Goal: Navigation & Orientation: Find specific page/section

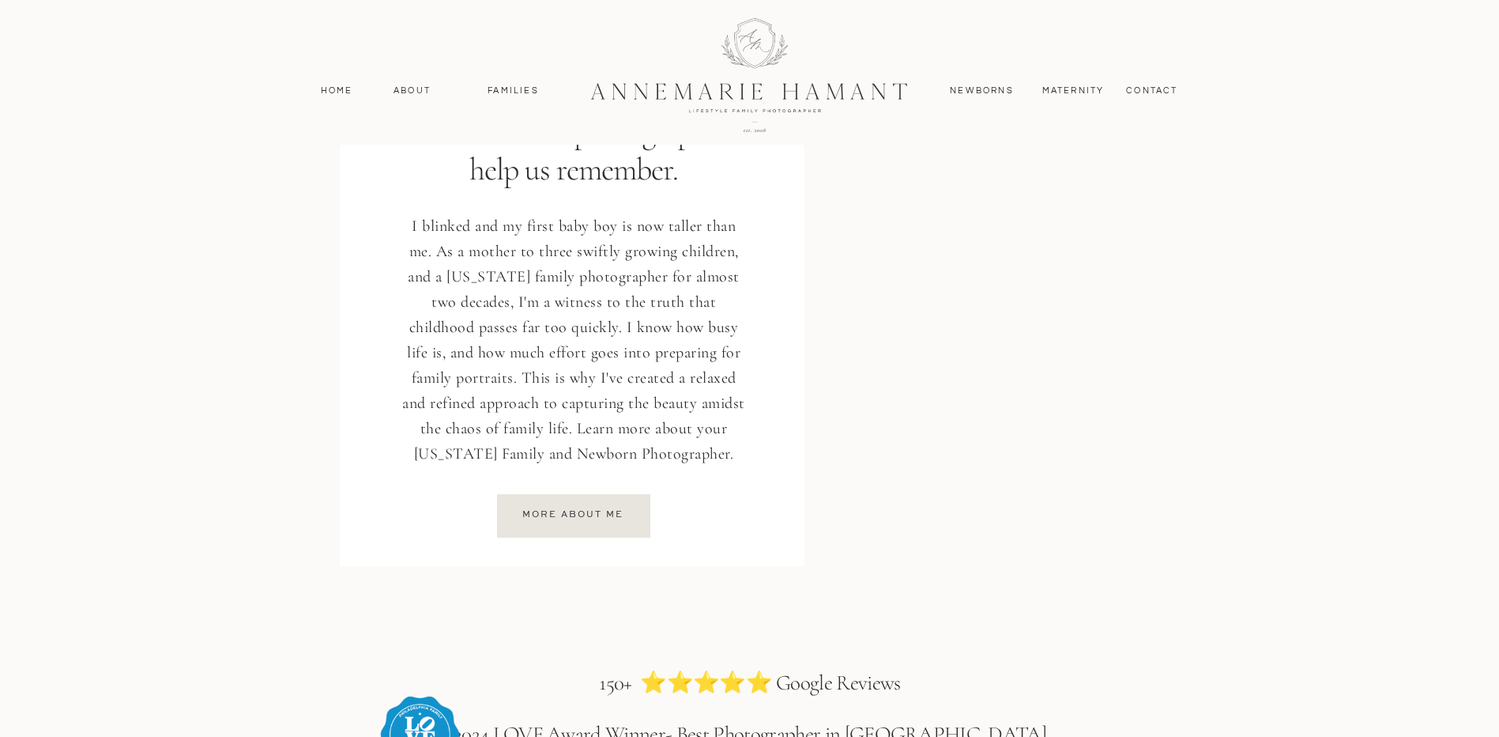
scroll to position [2134, 0]
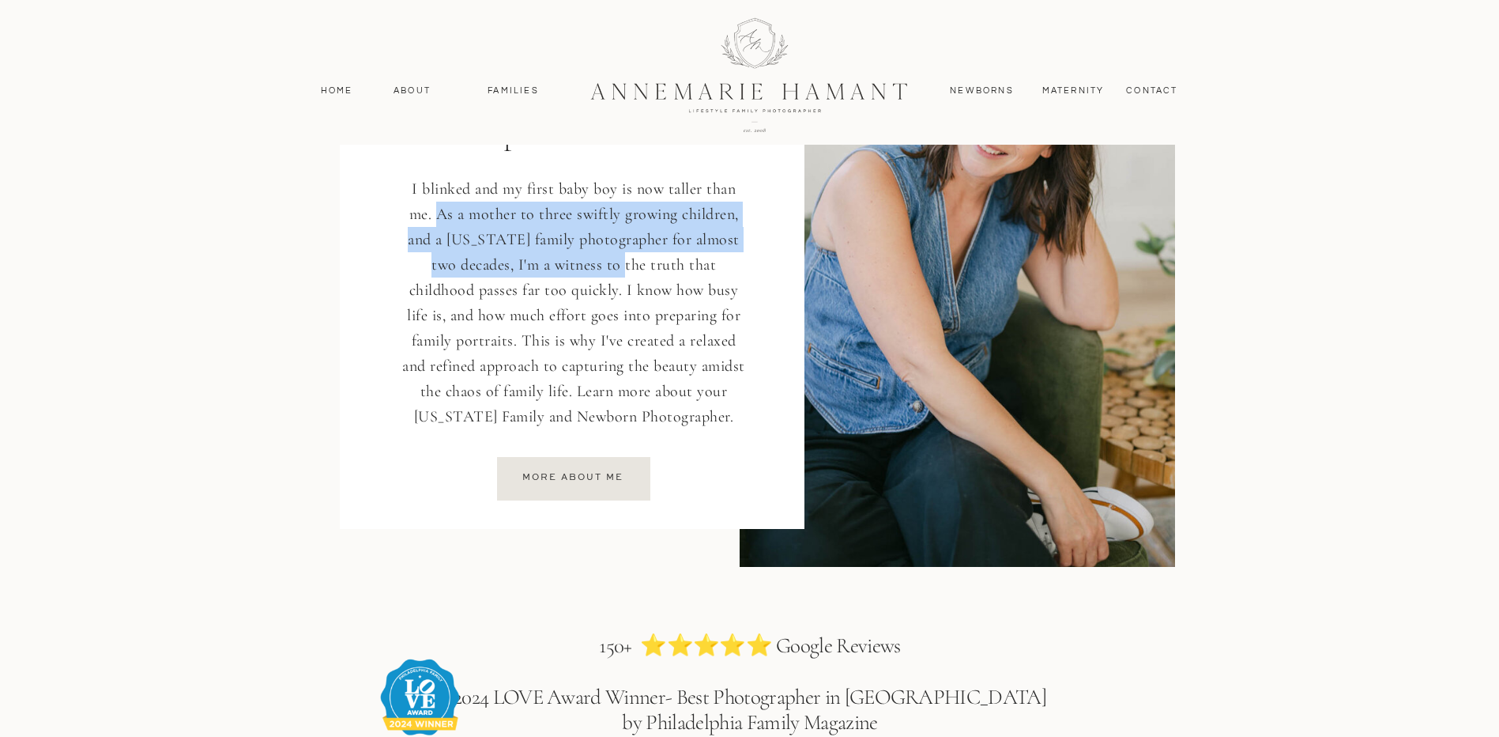
drag, startPoint x: 439, startPoint y: 211, endPoint x: 592, endPoint y: 253, distance: 159.0
click at [592, 253] on p "I blinked and my first baby boy is now taller than me. As a mother to three swi…" at bounding box center [574, 305] width 350 height 258
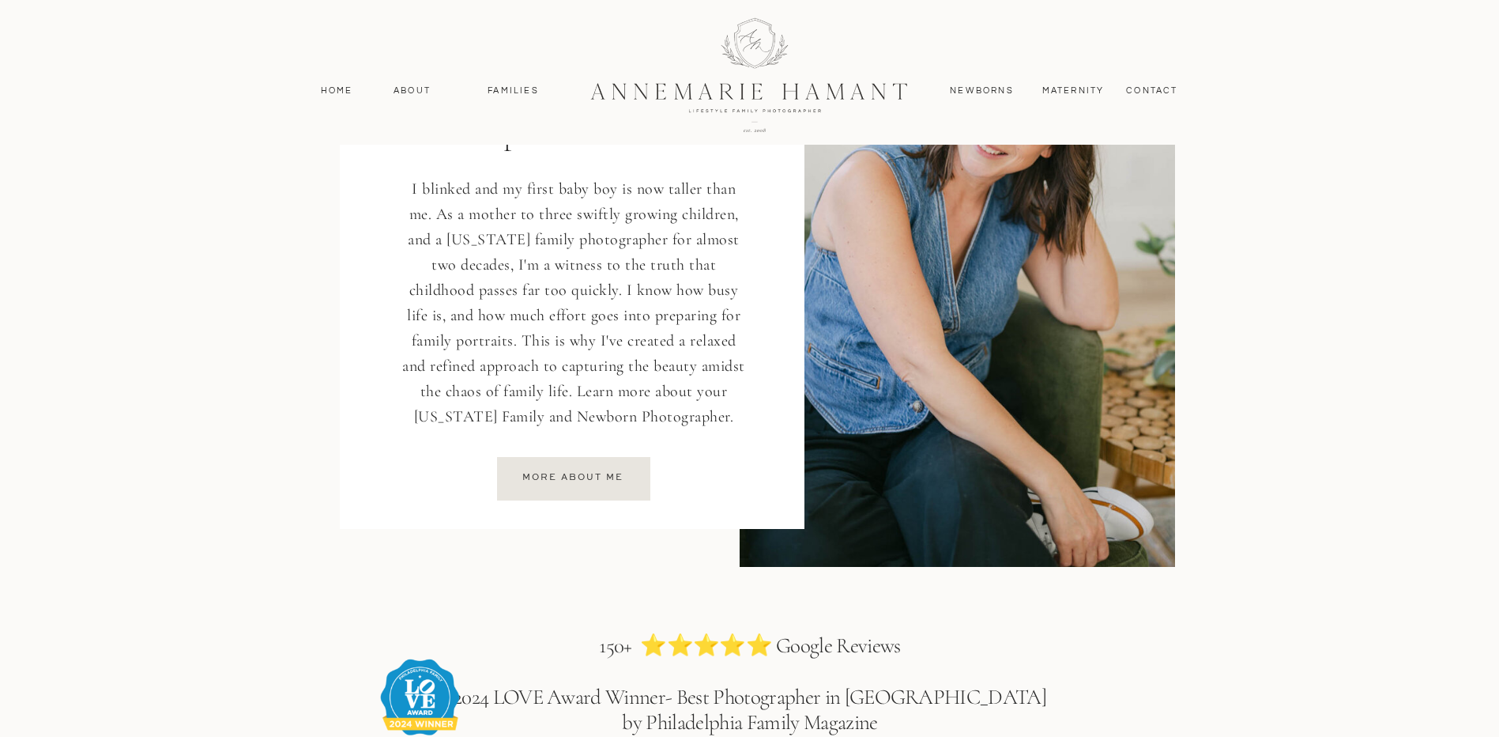
drag, startPoint x: 592, startPoint y: 253, endPoint x: 619, endPoint y: 277, distance: 36.4
click at [619, 277] on p "I blinked and my first baby boy is now taller than me. As a mother to three swi…" at bounding box center [574, 305] width 350 height 258
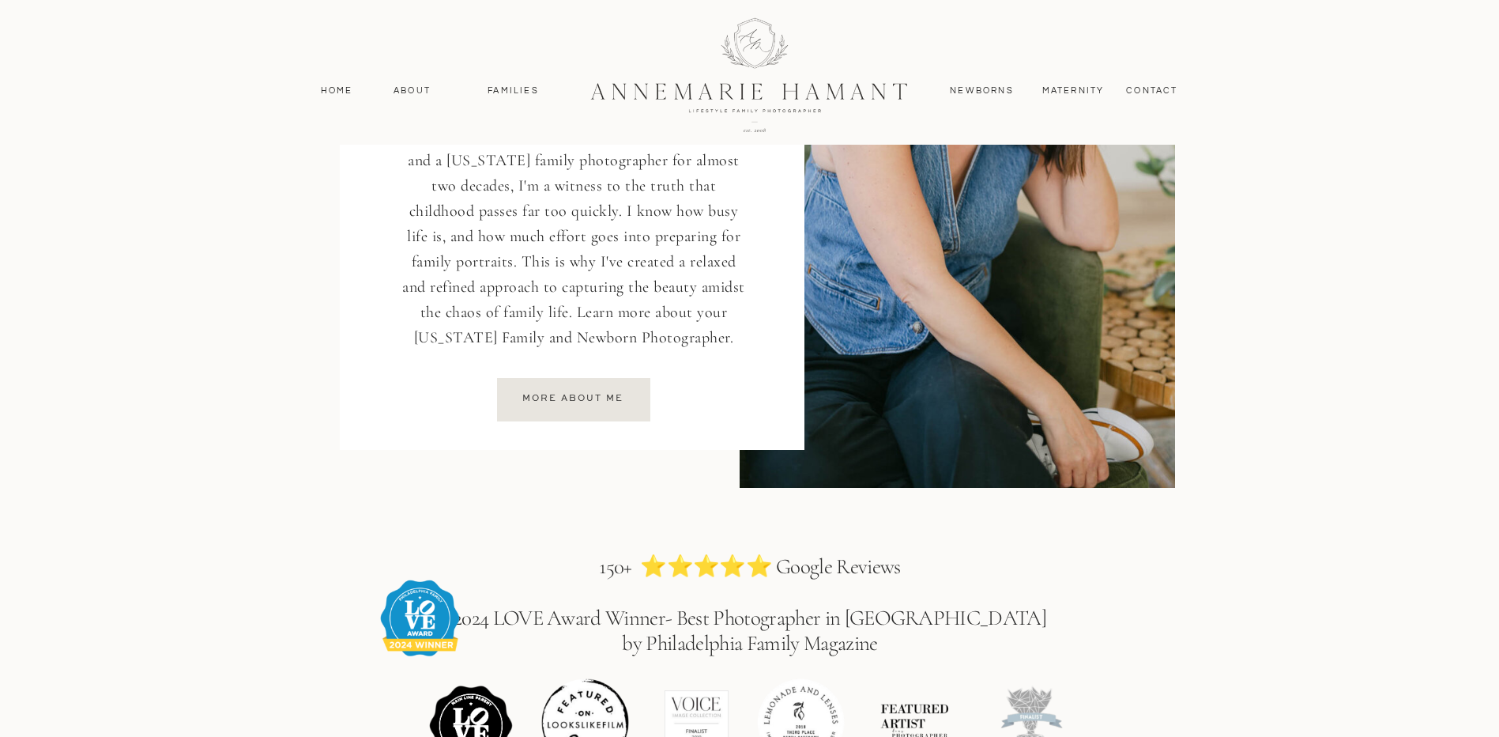
scroll to position [2371, 0]
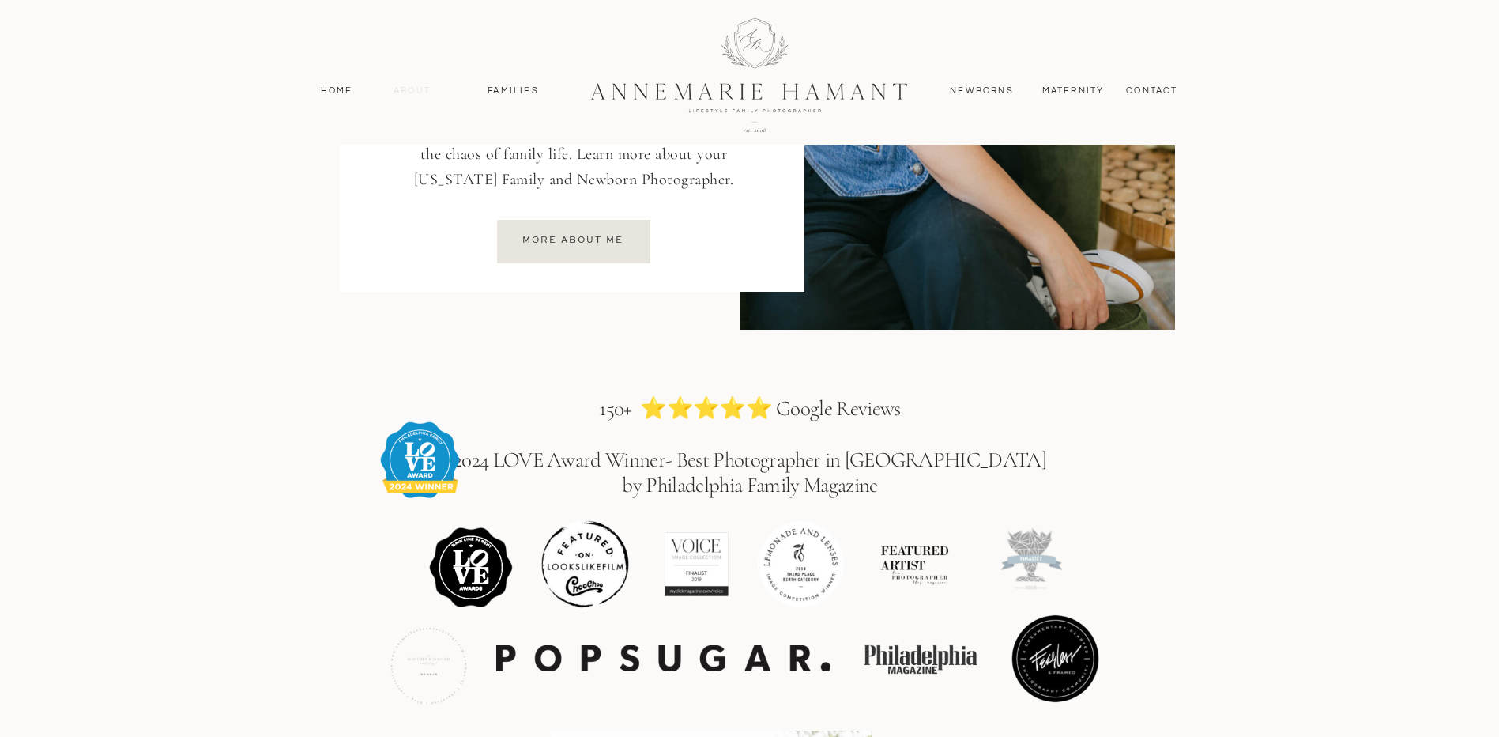
click at [422, 96] on nav "About" at bounding box center [413, 91] width 46 height 14
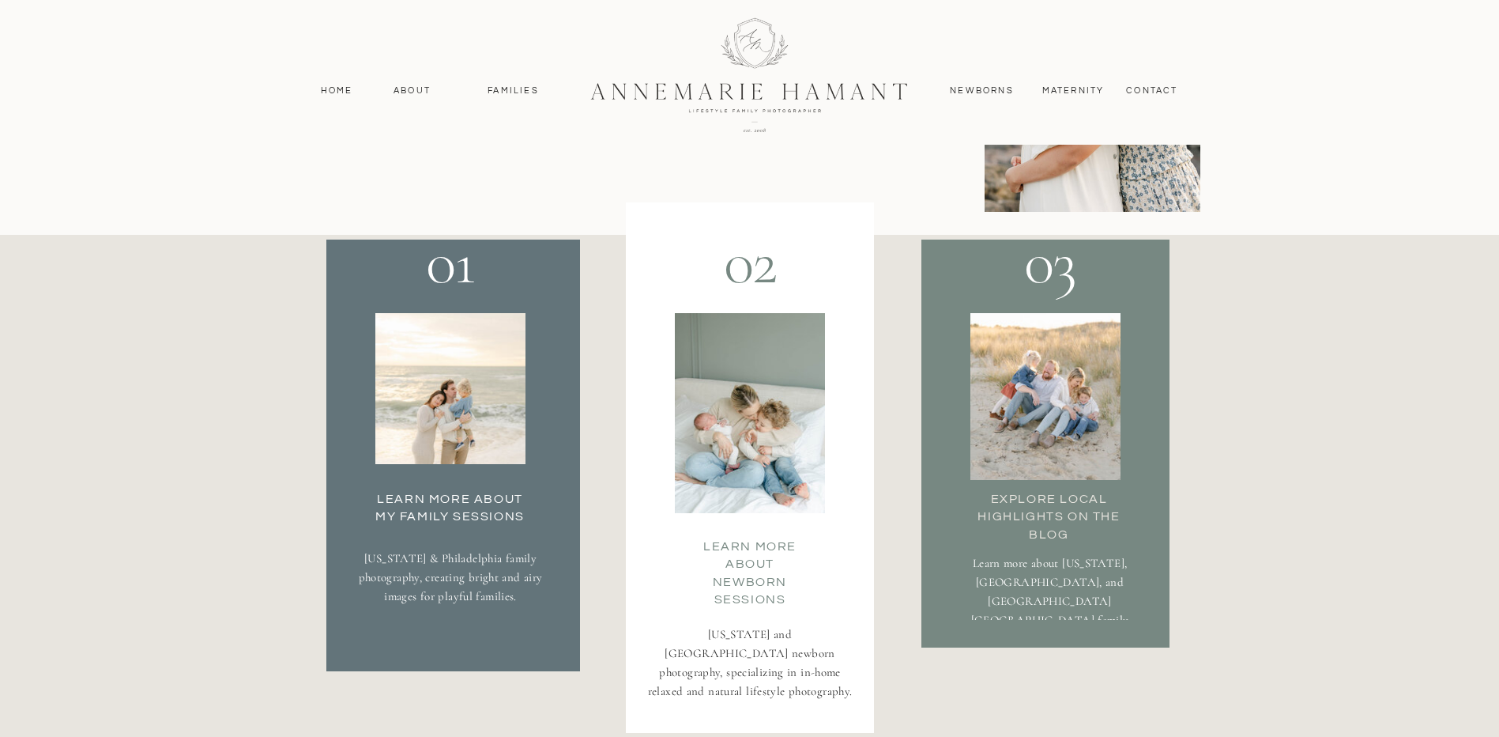
scroll to position [2687, 0]
